Goal: Transaction & Acquisition: Obtain resource

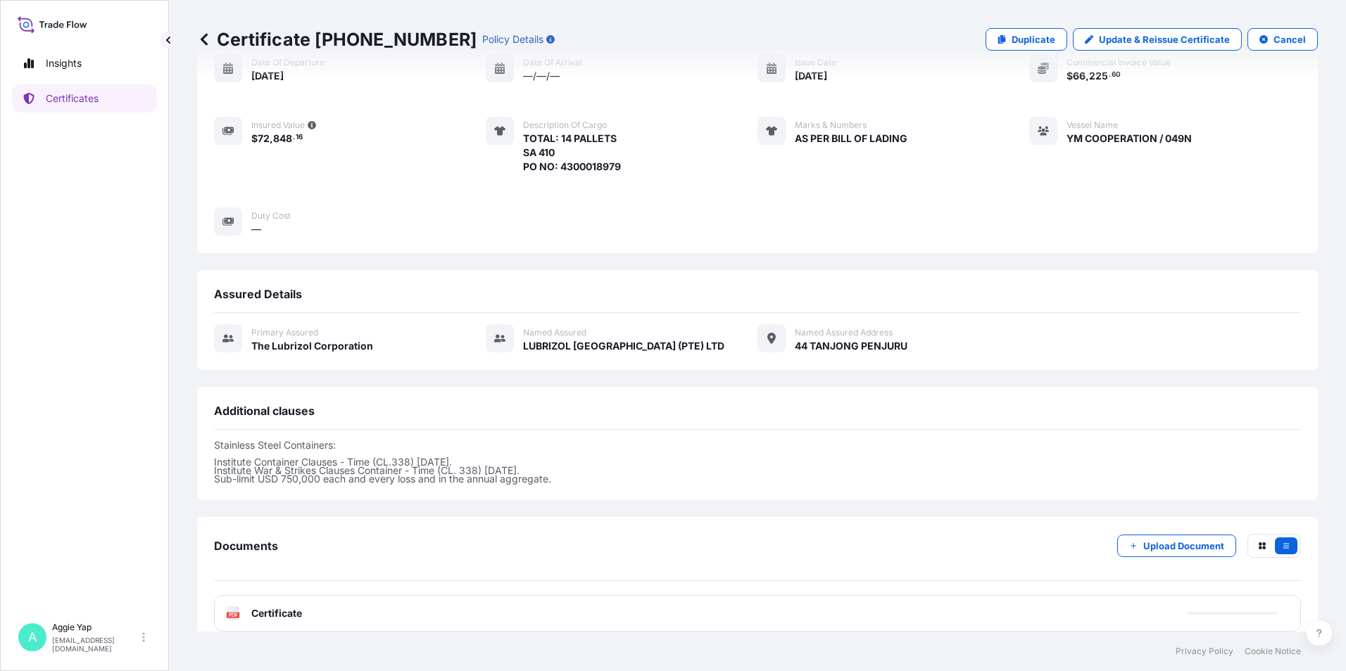
scroll to position [156, 0]
click at [109, 107] on link "Certificates" at bounding box center [84, 98] width 145 height 28
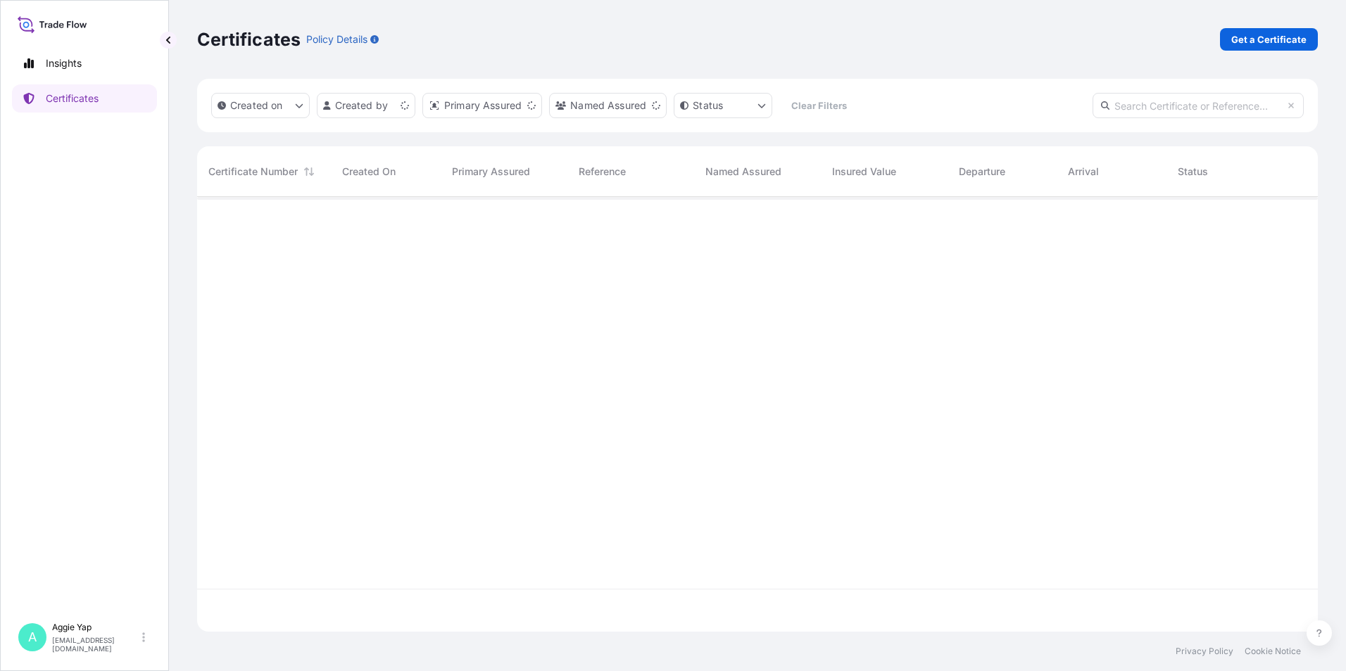
scroll to position [432, 1110]
click at [1267, 38] on p "Get a Certificate" at bounding box center [1268, 39] width 75 height 14
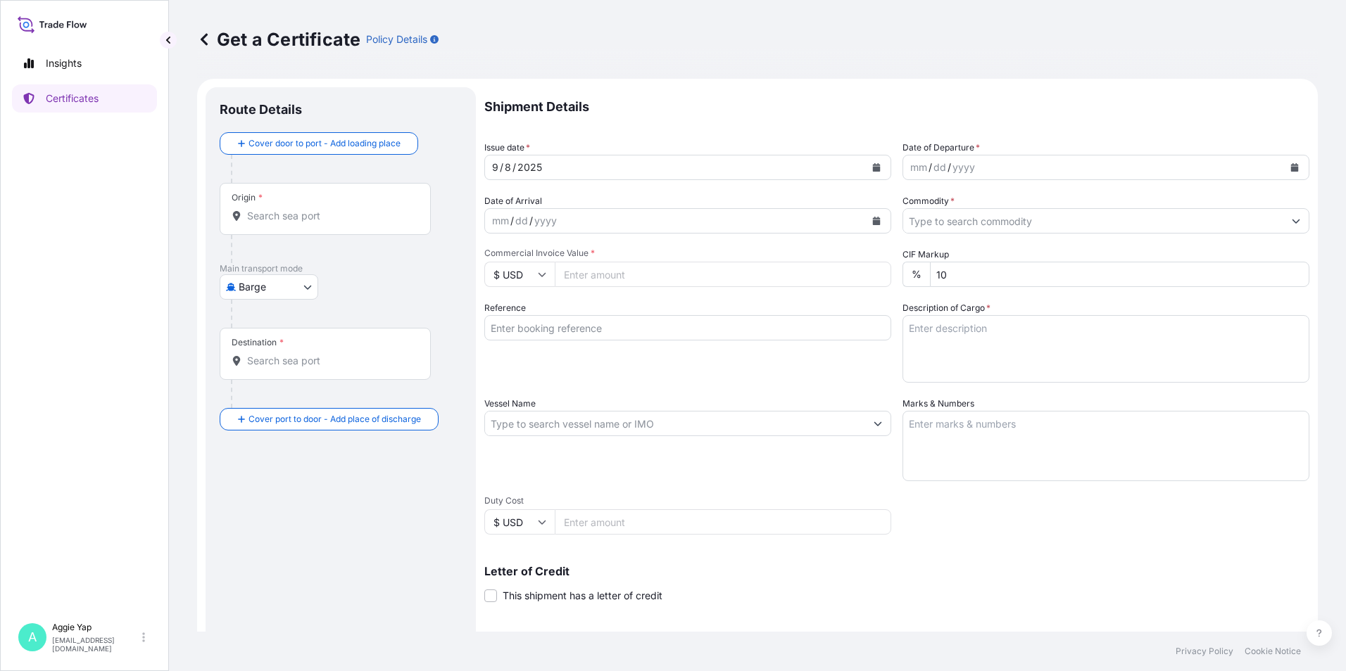
click at [258, 289] on body "Insights Certificates A [PERSON_NAME] [EMAIL_ADDRESS][DOMAIN_NAME] Get a Certif…" at bounding box center [673, 335] width 1346 height 671
click at [276, 403] on span "Ocean Vessel" at bounding box center [277, 400] width 63 height 14
select select "Ocean Vessel"
drag, startPoint x: 273, startPoint y: 239, endPoint x: 275, endPoint y: 227, distance: 11.5
click at [274, 234] on div "Origin *" at bounding box center [325, 215] width 211 height 52
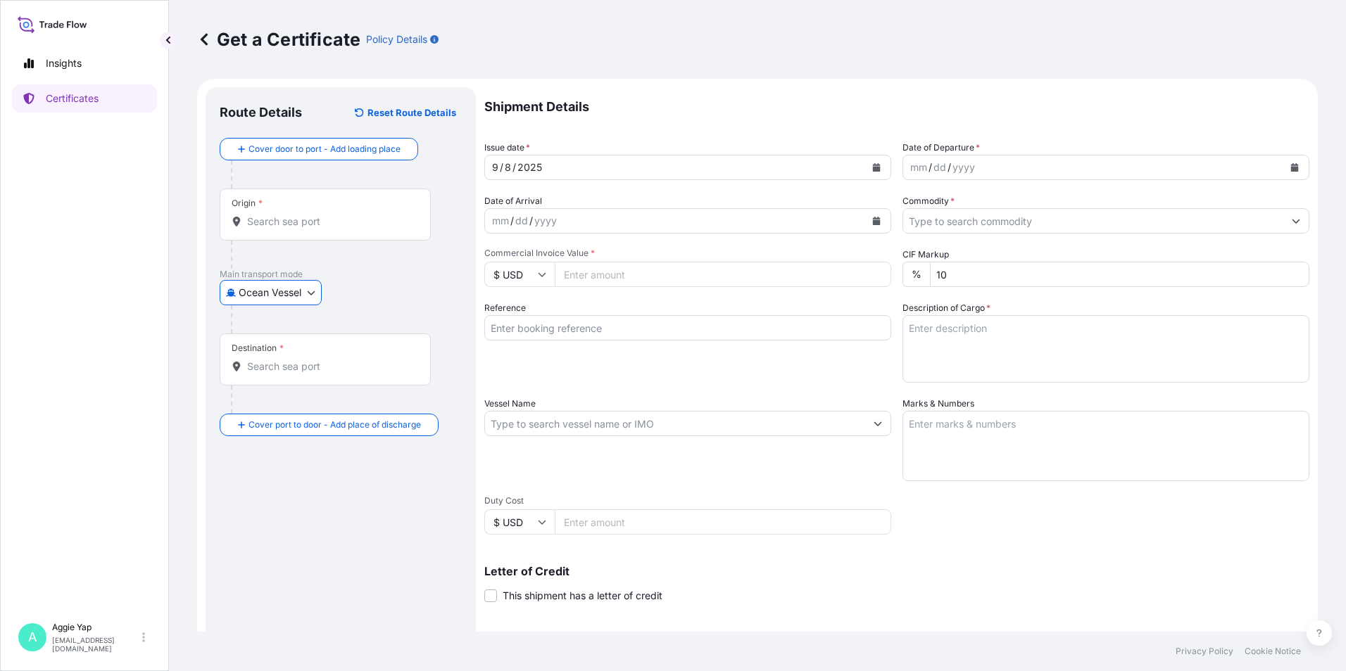
click at [274, 229] on input "Origin *" at bounding box center [330, 222] width 166 height 14
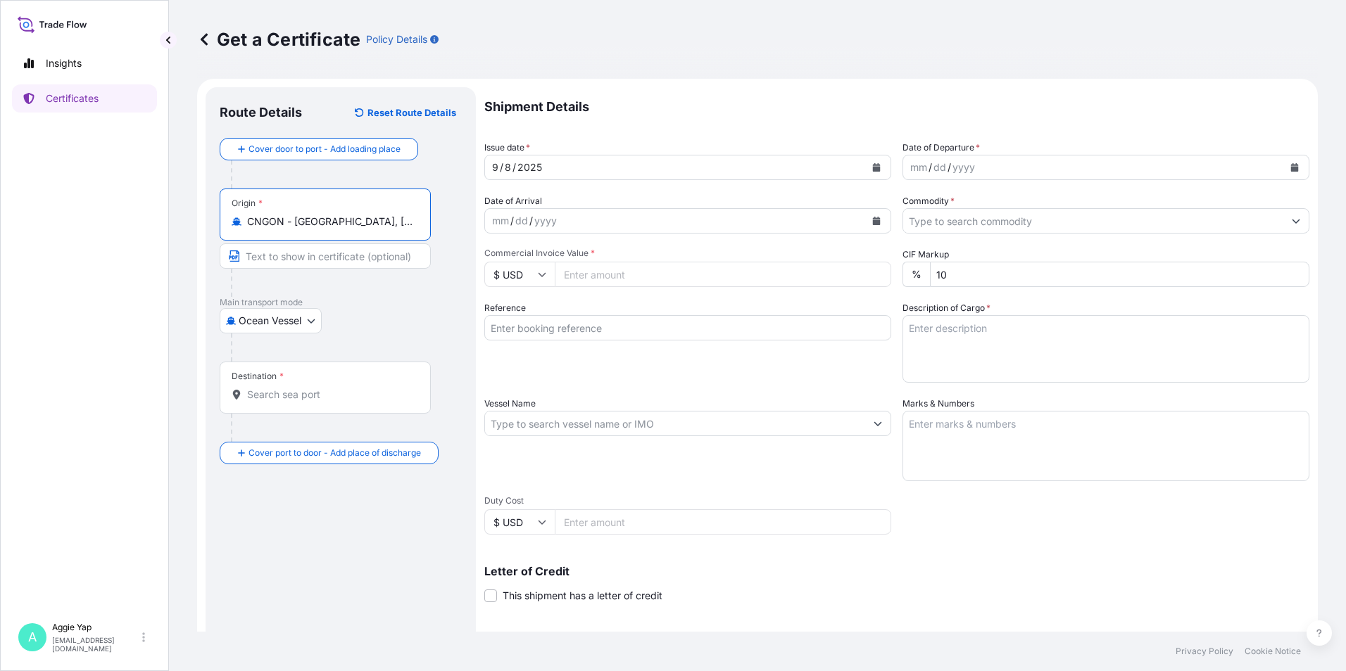
type input "CNGON - [GEOGRAPHIC_DATA], [GEOGRAPHIC_DATA]"
click at [284, 403] on div "Destination *" at bounding box center [325, 388] width 211 height 52
click at [284, 402] on input "Destination *" at bounding box center [330, 395] width 166 height 14
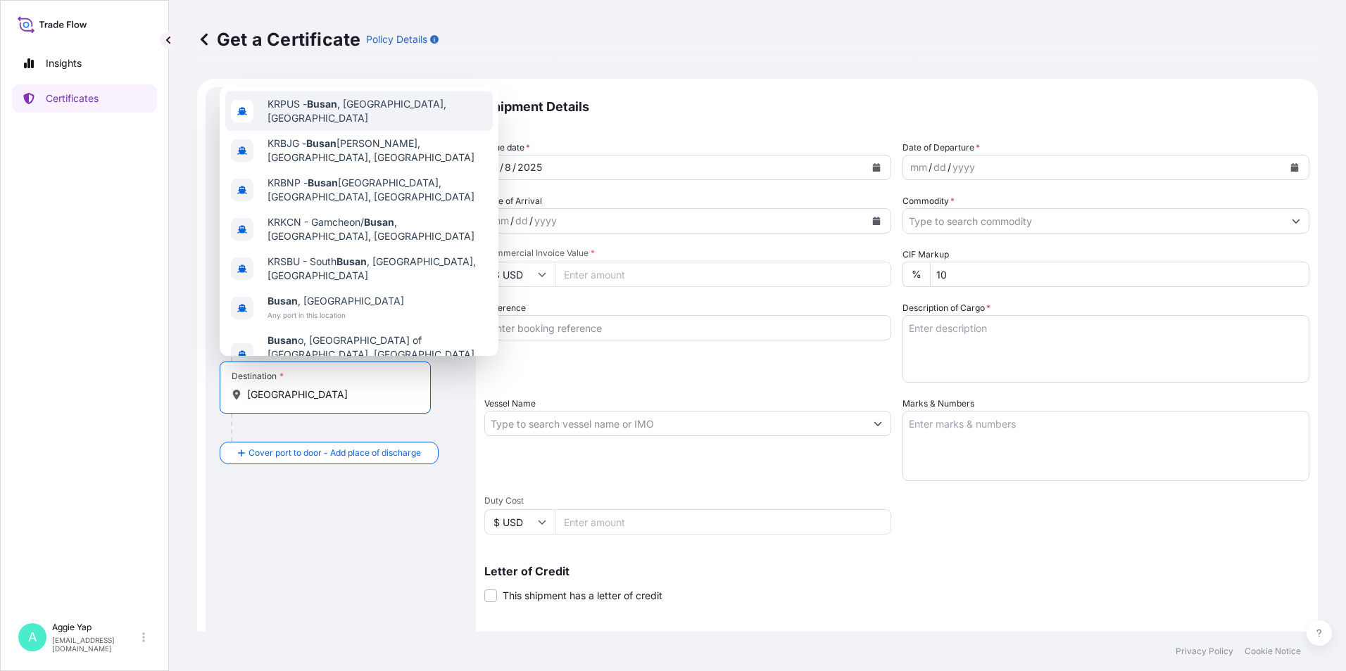
click at [402, 125] on span "KRPUS - [GEOGRAPHIC_DATA] , [GEOGRAPHIC_DATA], [GEOGRAPHIC_DATA]" at bounding box center [377, 111] width 220 height 28
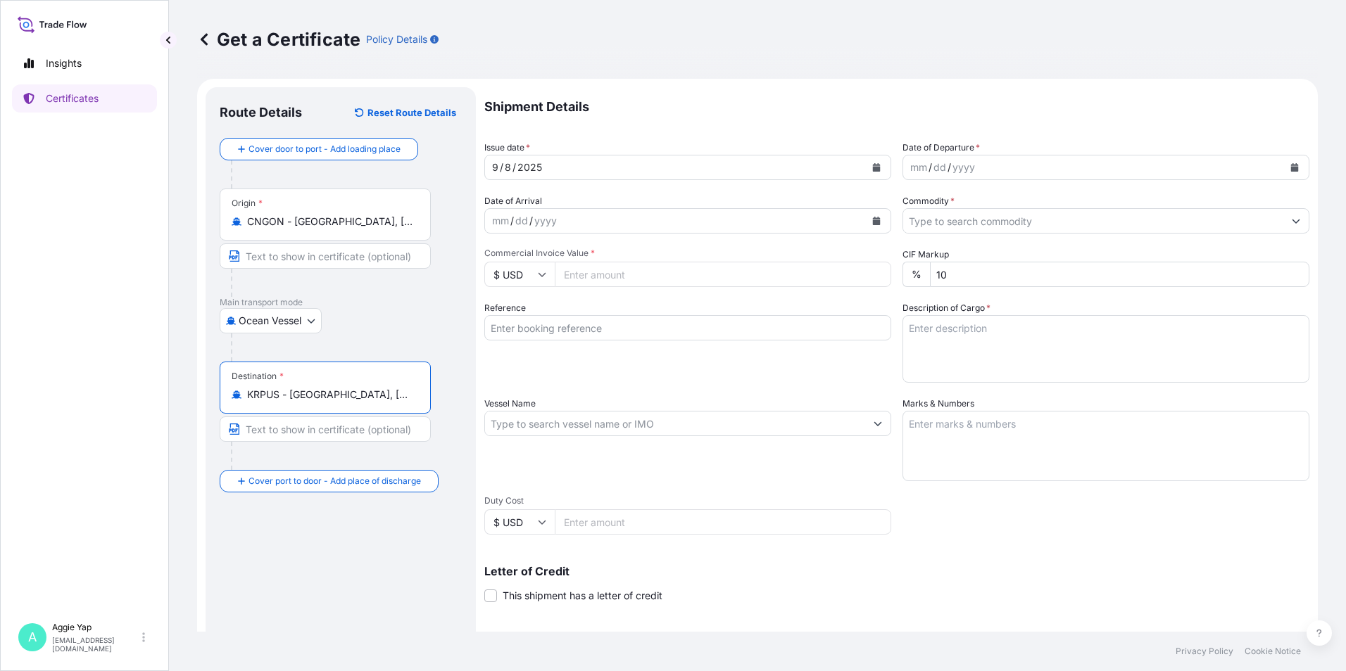
type input "KRPUS - [GEOGRAPHIC_DATA], [GEOGRAPHIC_DATA], [GEOGRAPHIC_DATA]"
click at [872, 163] on icon "Calendar" at bounding box center [876, 167] width 8 height 8
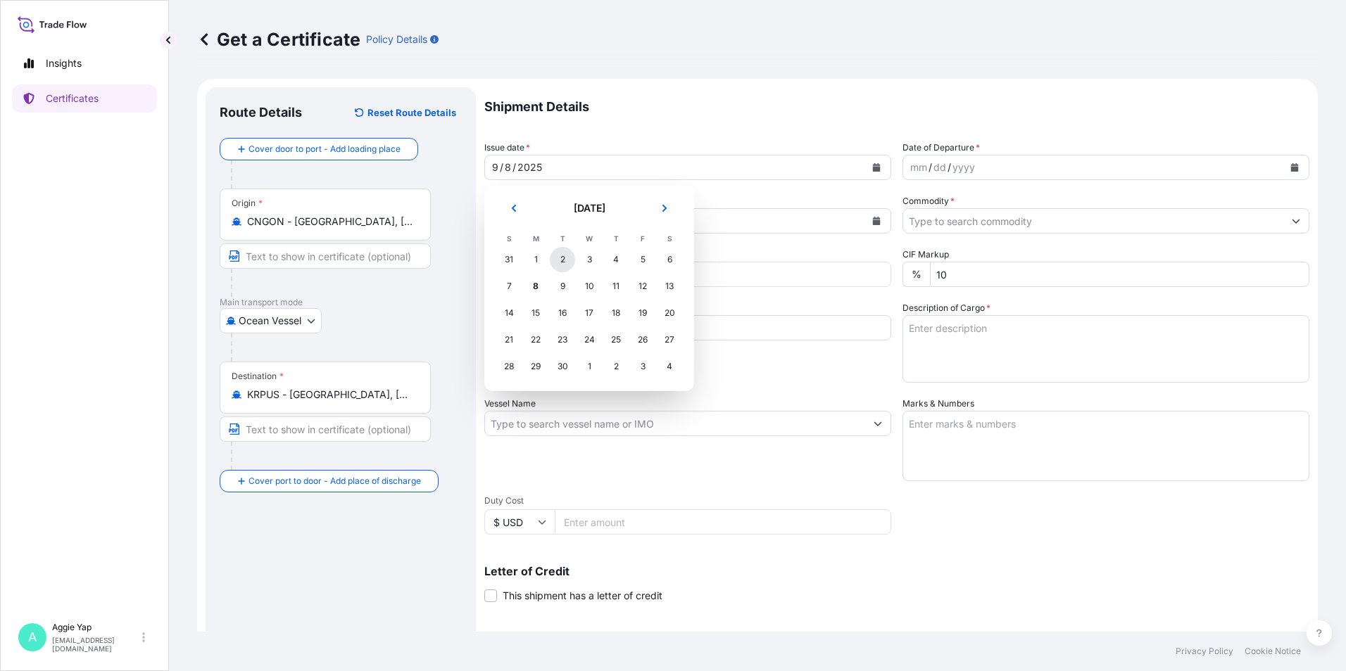
click at [560, 264] on div "2" at bounding box center [562, 259] width 25 height 25
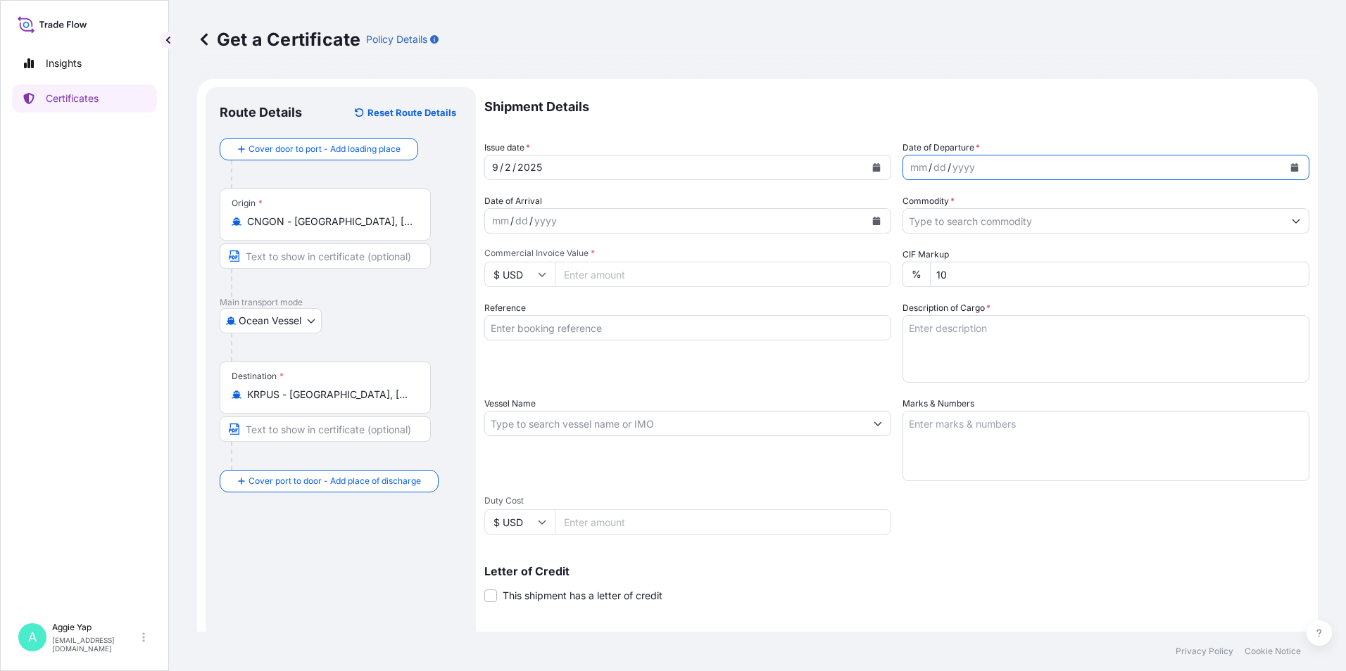
click at [1283, 164] on button "Calendar" at bounding box center [1294, 167] width 23 height 23
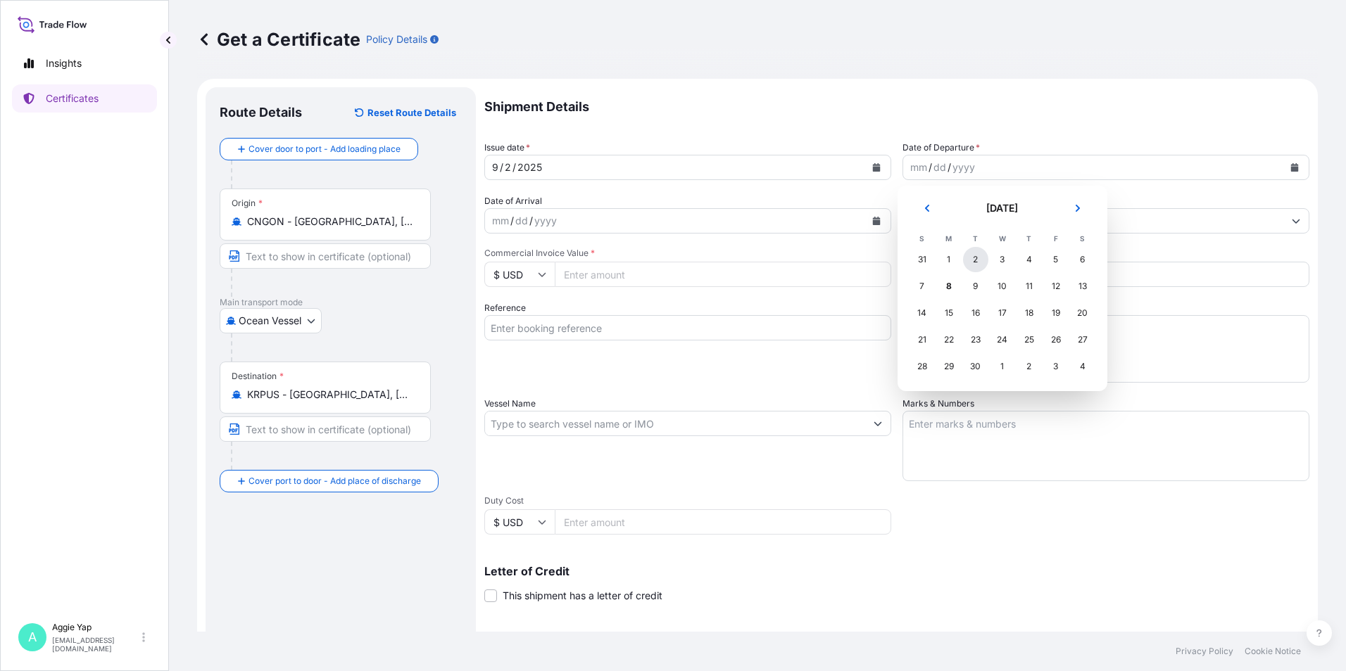
click at [976, 260] on div "2" at bounding box center [975, 259] width 25 height 25
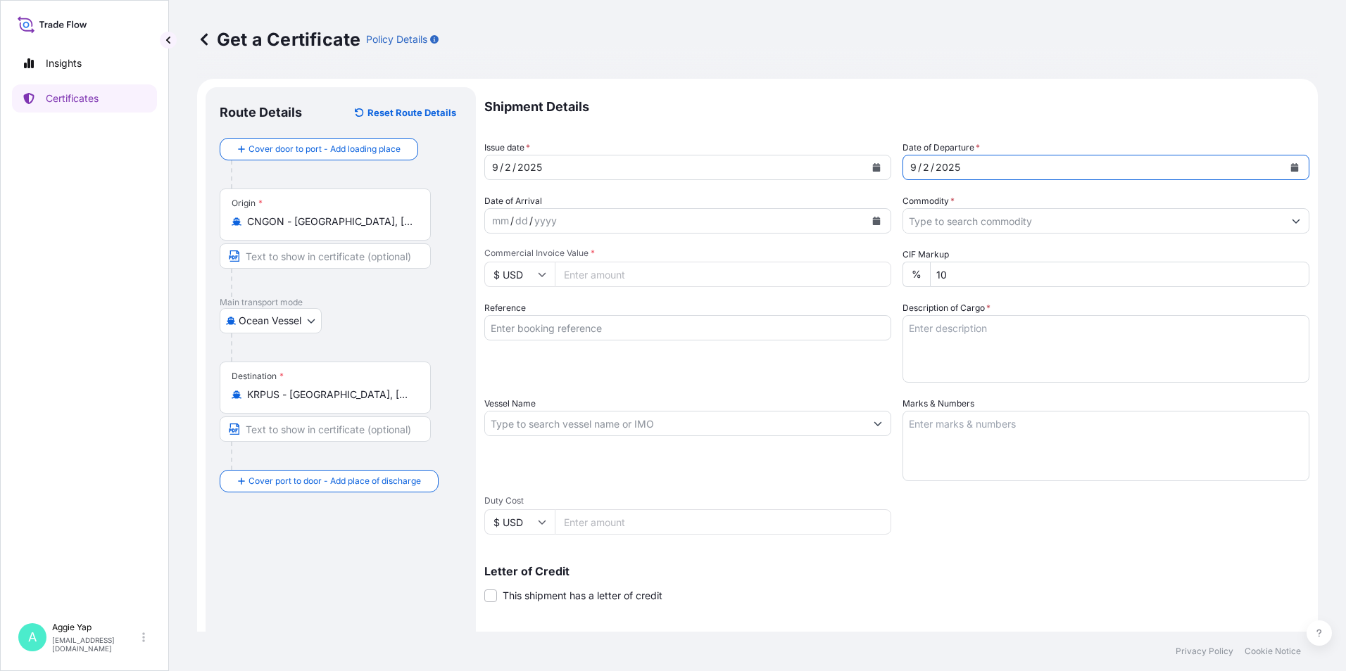
click at [947, 216] on input "Commodity *" at bounding box center [1093, 220] width 380 height 25
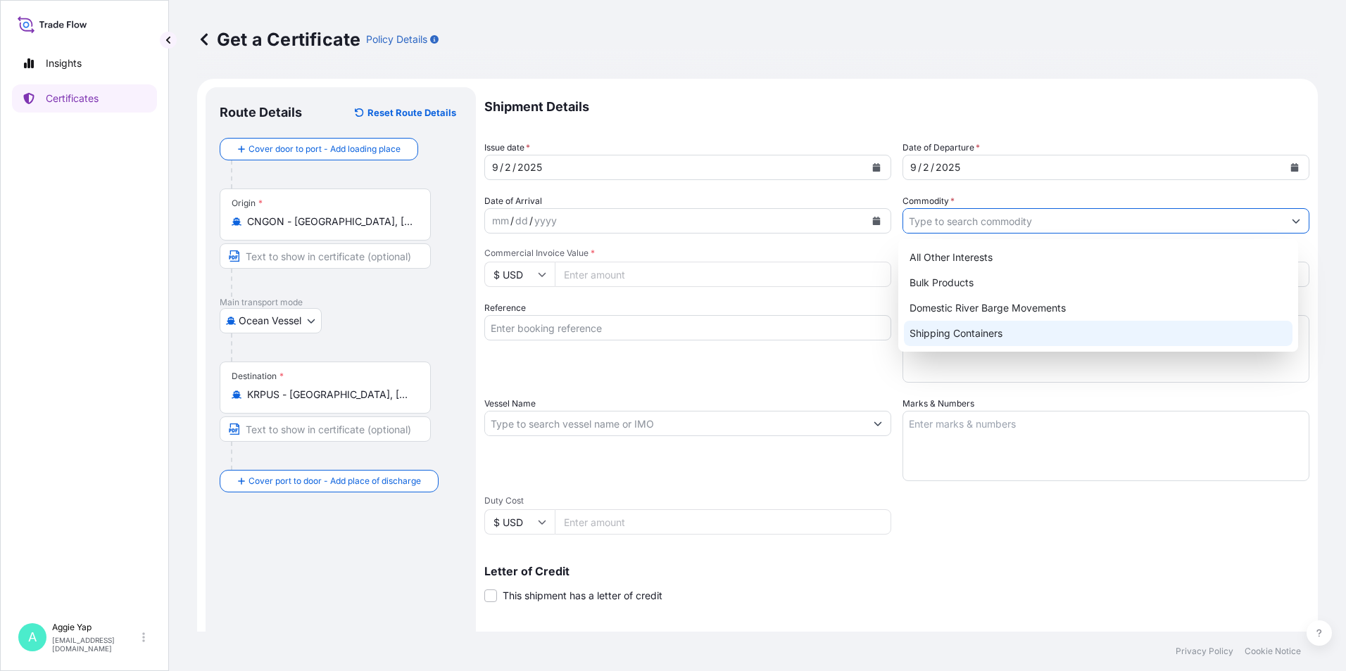
click at [961, 327] on div "Shipping Containers" at bounding box center [1098, 333] width 389 height 25
type input "Shipping Containers"
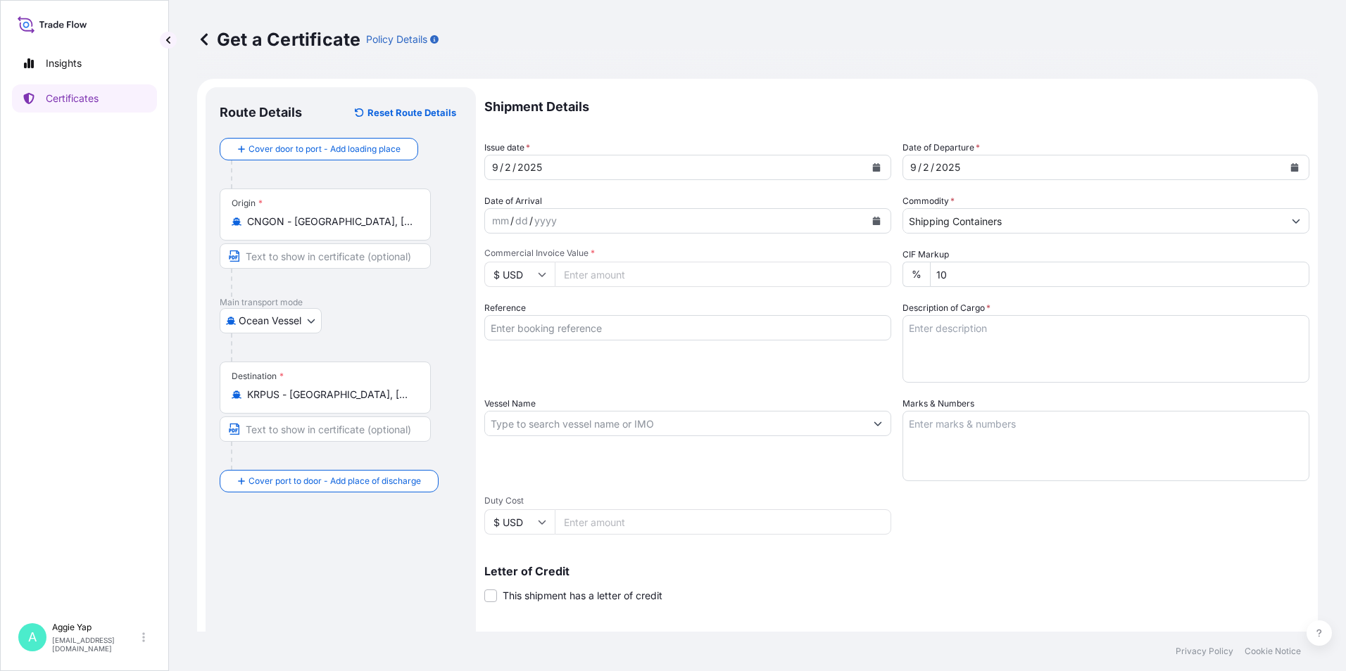
click at [698, 277] on input "Commercial Invoice Value *" at bounding box center [723, 274] width 336 height 25
type input "93466.32"
click at [629, 305] on div "Reference" at bounding box center [687, 342] width 407 height 82
click at [597, 333] on input "Reference" at bounding box center [687, 327] width 407 height 25
type input "SK ENMOVE CO LTD"
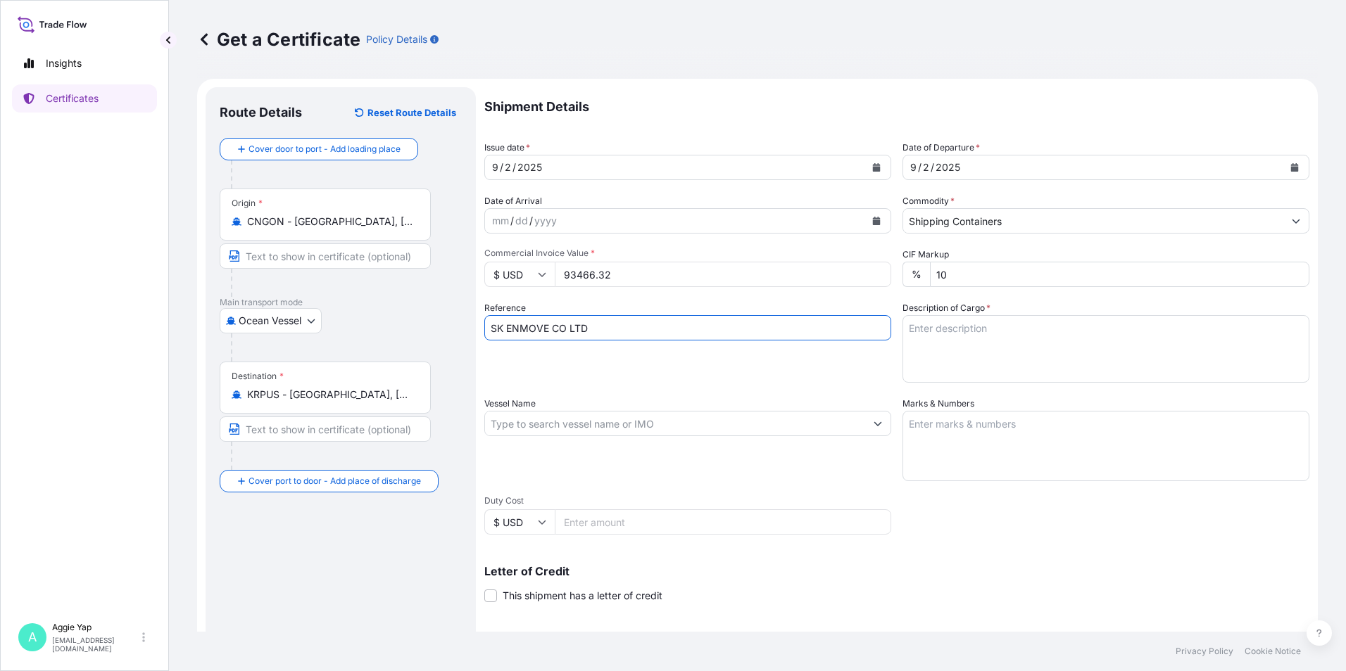
click at [562, 422] on input "Vessel Name" at bounding box center [675, 423] width 380 height 25
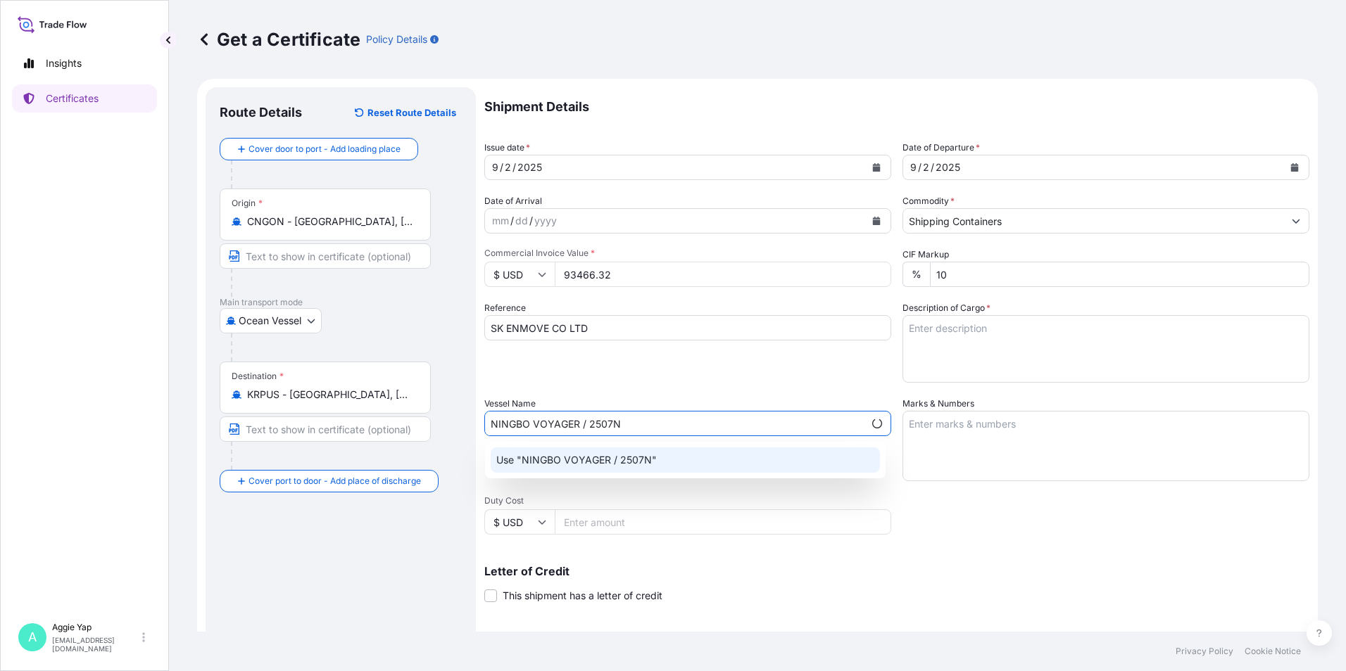
click at [626, 453] on div "Use "NINGBO VOYAGER / 2507N"" at bounding box center [685, 460] width 389 height 25
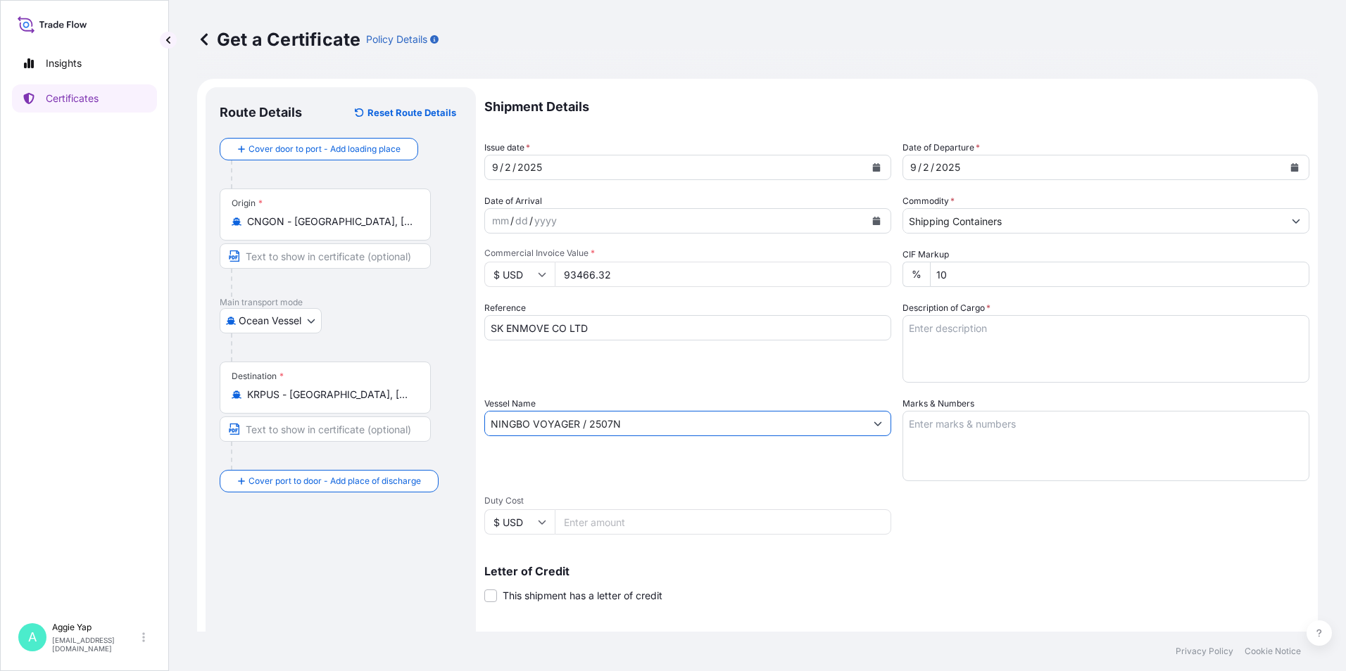
type input "NINGBO VOYAGER / 2507N"
click at [928, 449] on textarea "Marks & Numbers" at bounding box center [1105, 446] width 407 height 70
type textarea "AS PER BILL OF LADING"
click at [996, 345] on textarea "Description of Cargo *" at bounding box center [1105, 349] width 407 height 68
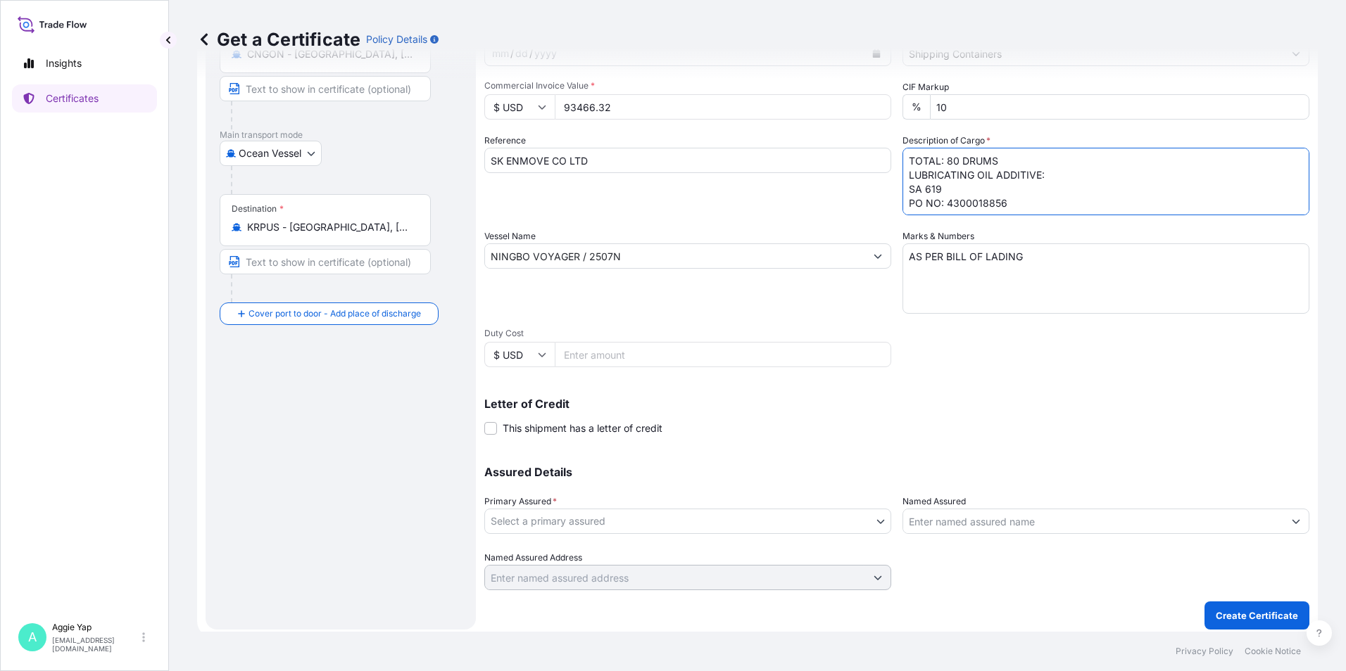
scroll to position [174, 0]
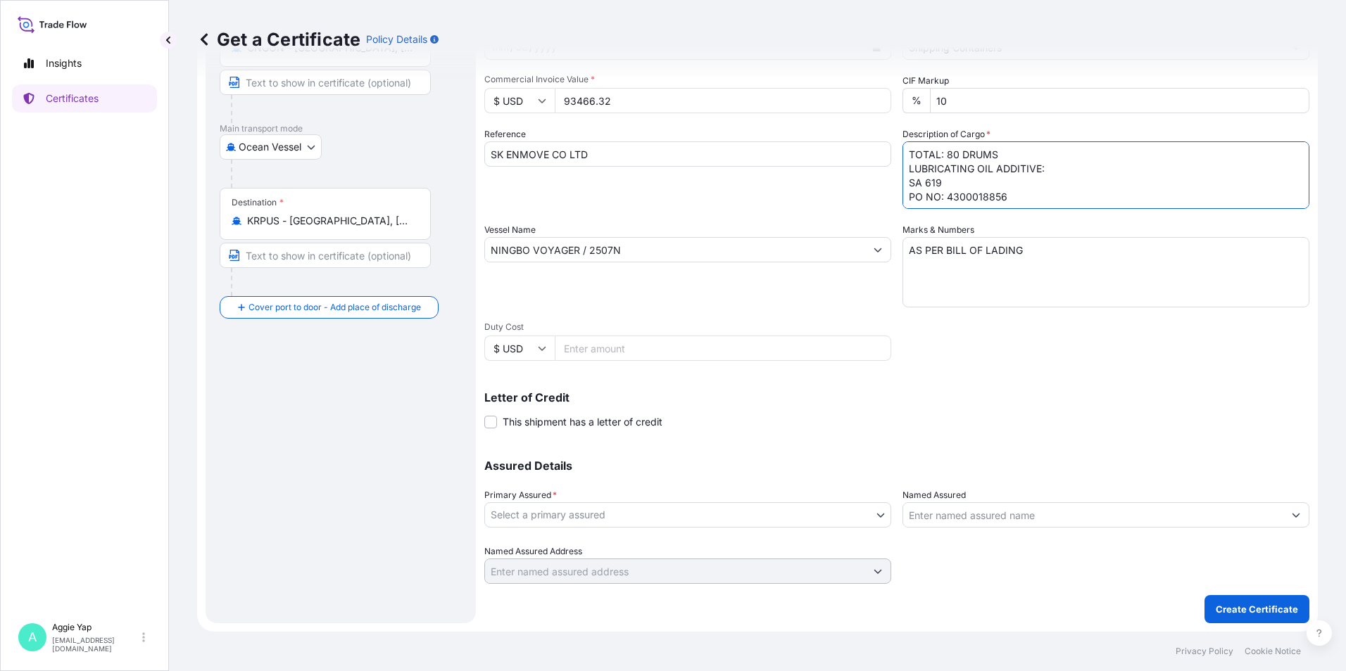
type textarea "TOTAL: 80 DRUMS LUBRICATING OIL ADDITIVE: SA 619 PO NO: 4300018856"
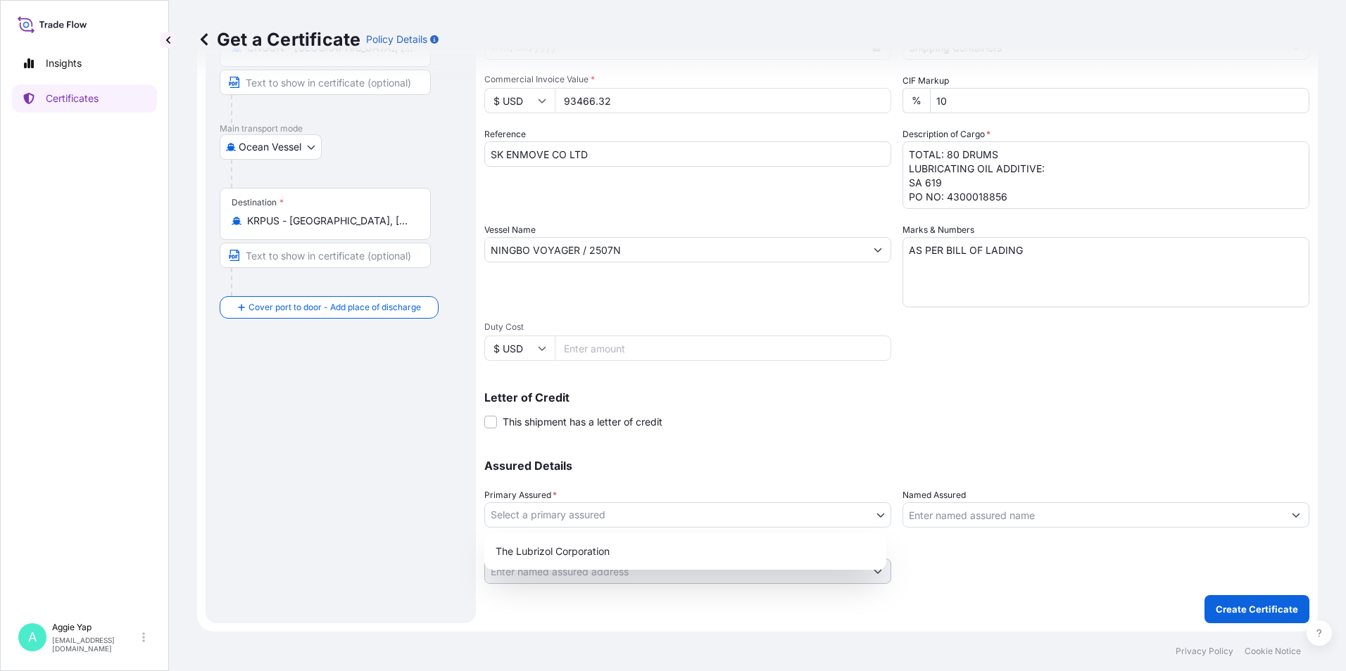
click at [617, 517] on body "Insights Certificates A [PERSON_NAME] [EMAIL_ADDRESS][DOMAIN_NAME] Get a Certif…" at bounding box center [673, 335] width 1346 height 671
click at [604, 550] on div "The Lubrizol Corporation" at bounding box center [685, 551] width 391 height 25
select select "31566"
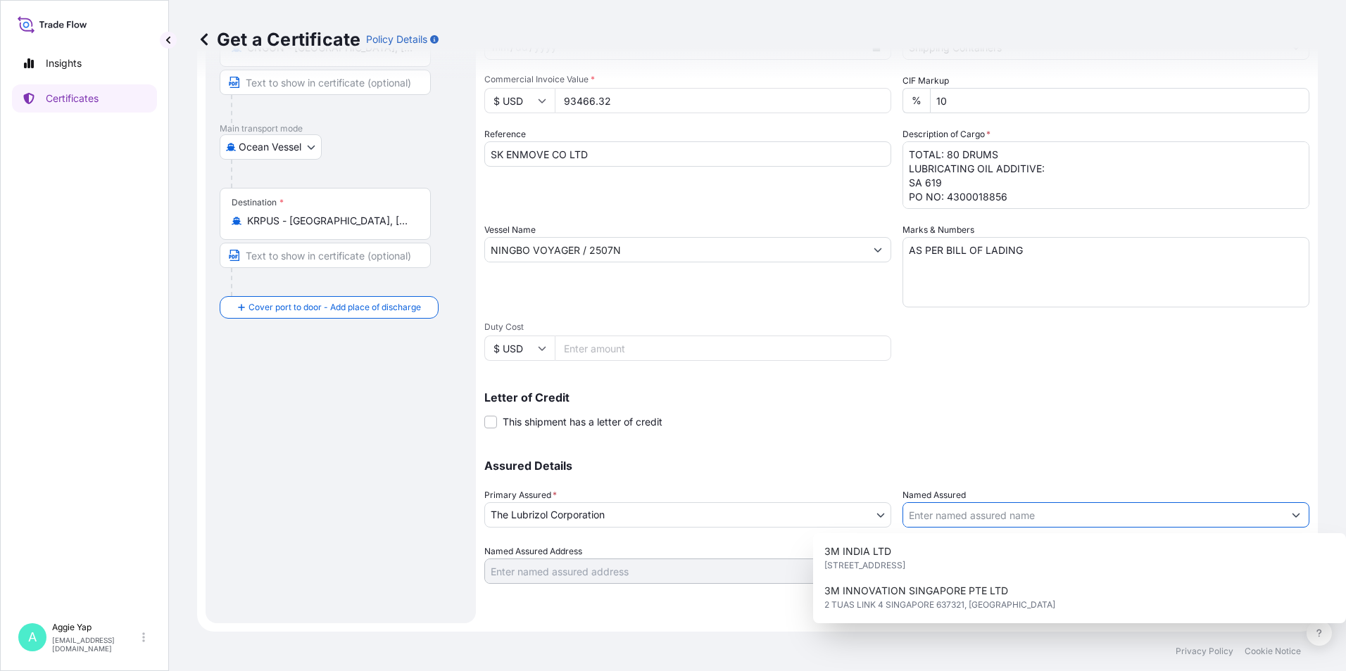
click at [932, 522] on input "Named Assured" at bounding box center [1093, 515] width 380 height 25
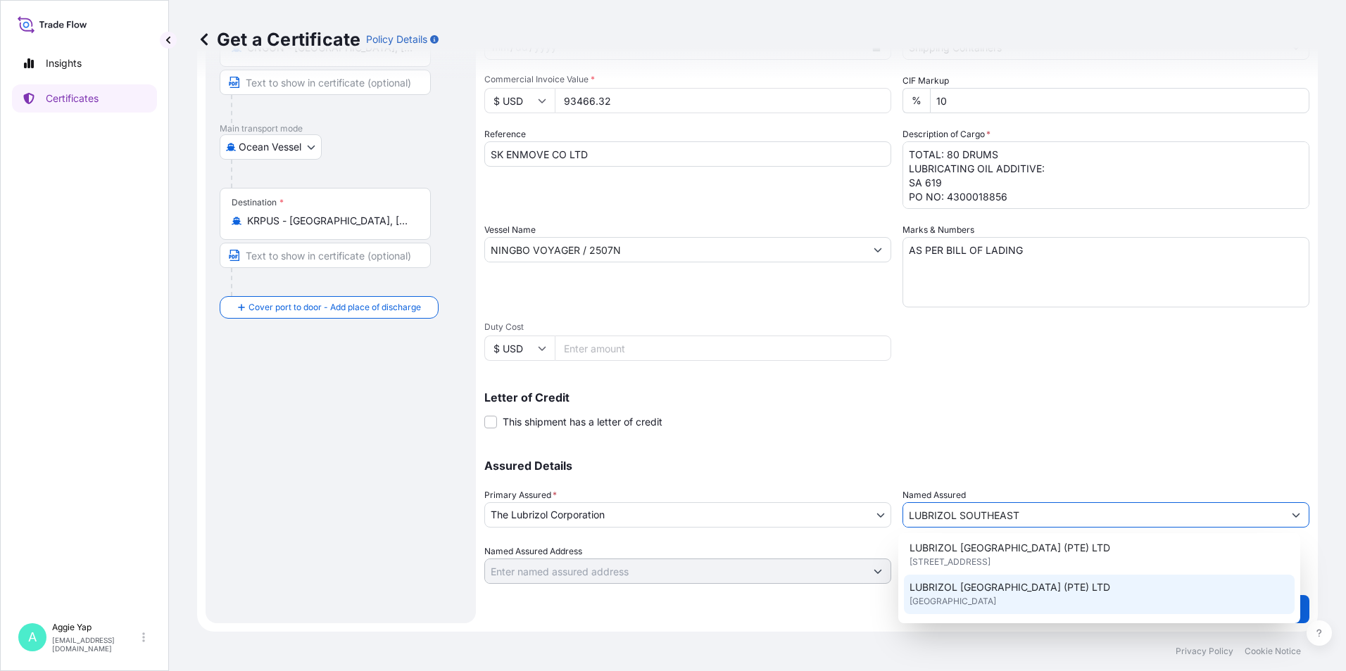
scroll to position [70, 0]
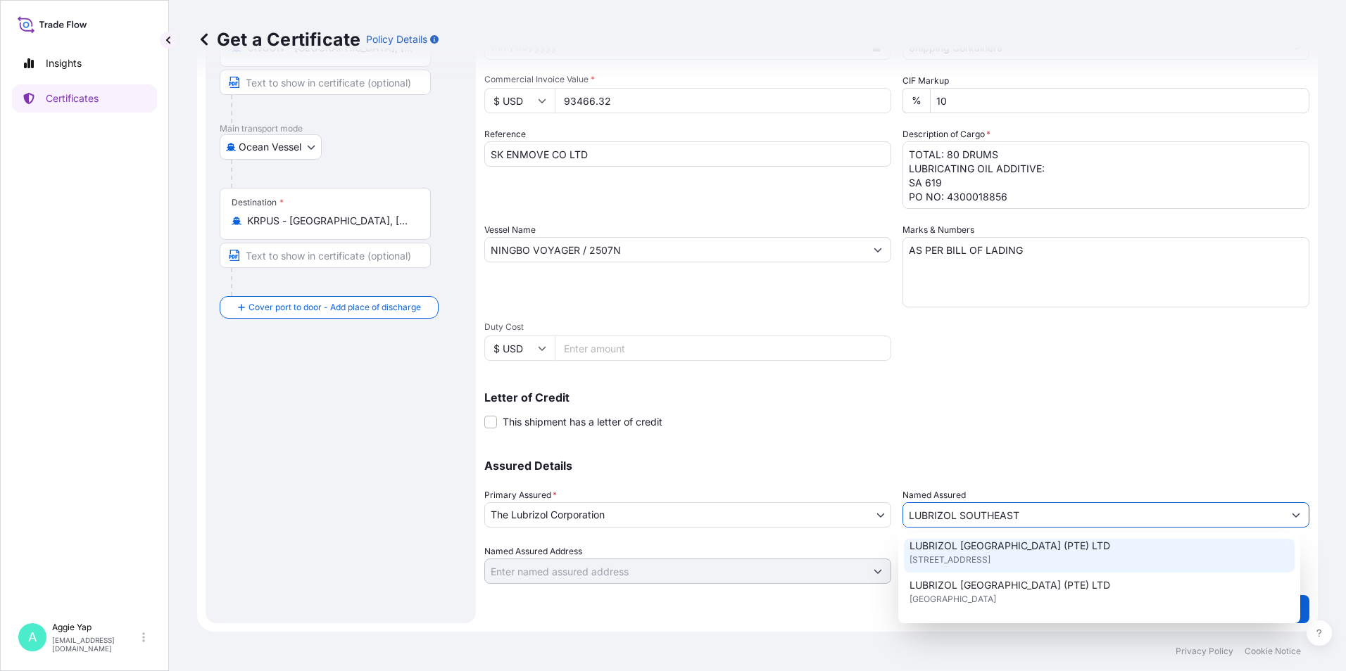
click at [1064, 552] on span "LUBRIZOL [GEOGRAPHIC_DATA] (PTE) LTD" at bounding box center [1009, 546] width 201 height 14
type input "LUBRIZOL [GEOGRAPHIC_DATA] (PTE) LTD"
type input "[STREET_ADDRESS]"
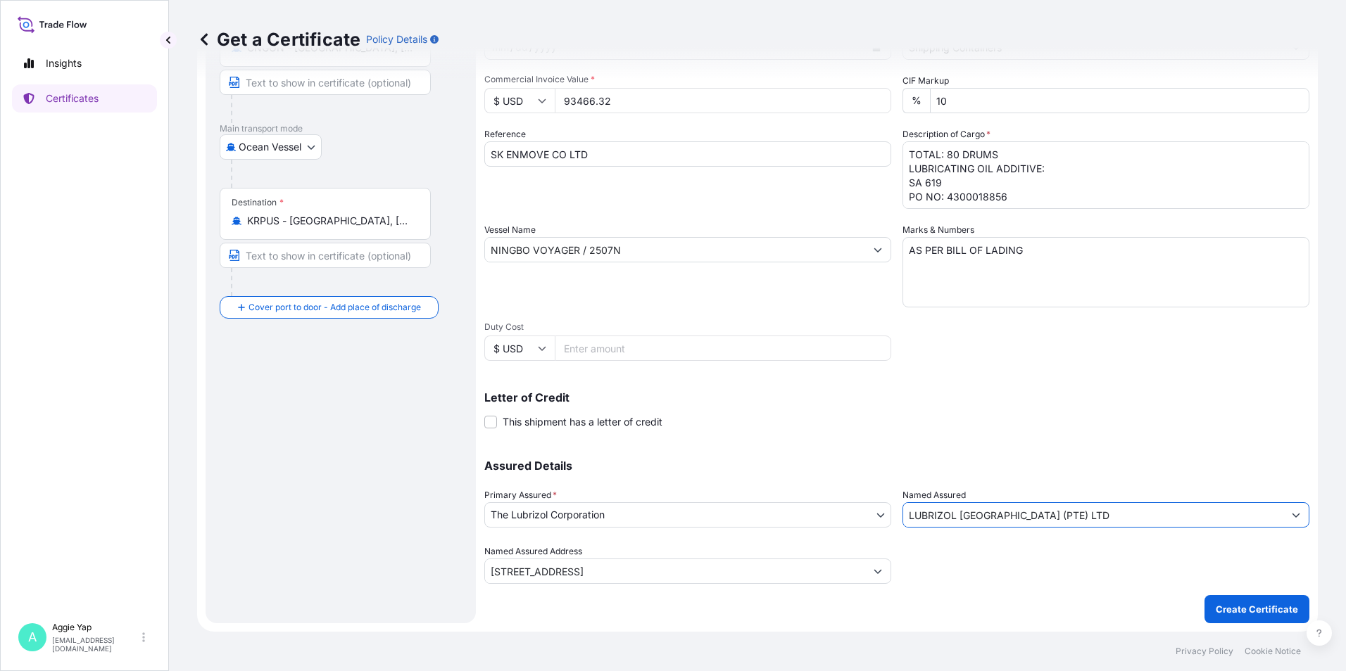
type input "LUBRIZOL [GEOGRAPHIC_DATA] (PTE) LTD"
click at [913, 439] on div "Shipment Details Issue date * [DATE] Date of Departure * [DATE] Date of Arrival…" at bounding box center [896, 248] width 825 height 671
click at [1243, 602] on button "Create Certificate" at bounding box center [1256, 609] width 105 height 28
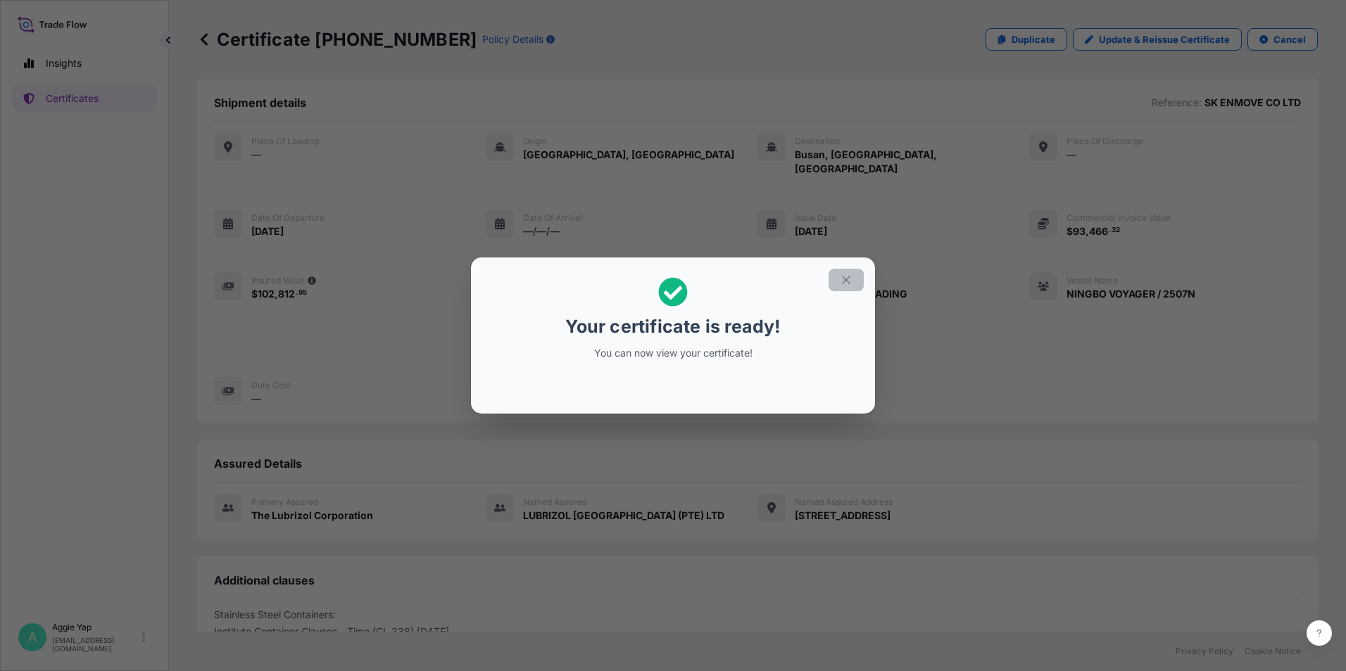
click at [855, 273] on button "button" at bounding box center [845, 280] width 35 height 23
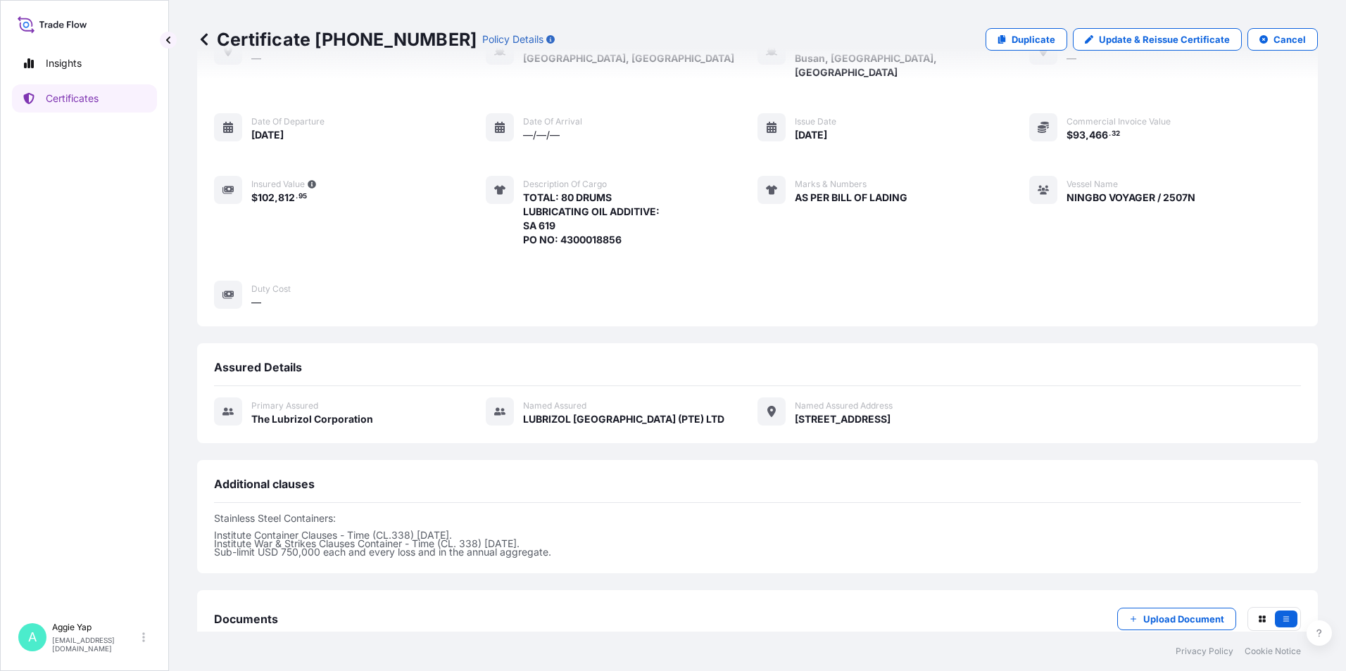
scroll to position [172, 0]
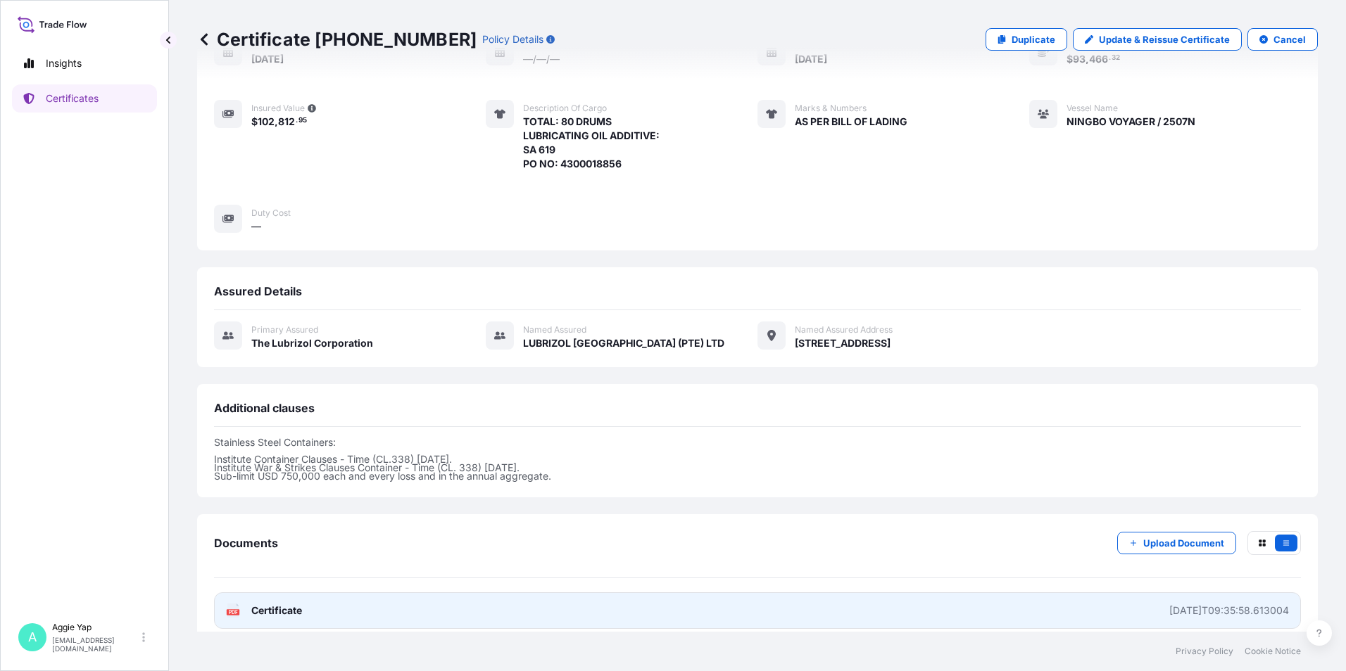
click at [813, 594] on link "PDF Certificate [DATE]T09:35:58.613004" at bounding box center [757, 611] width 1087 height 37
